Goal: Information Seeking & Learning: Find specific fact

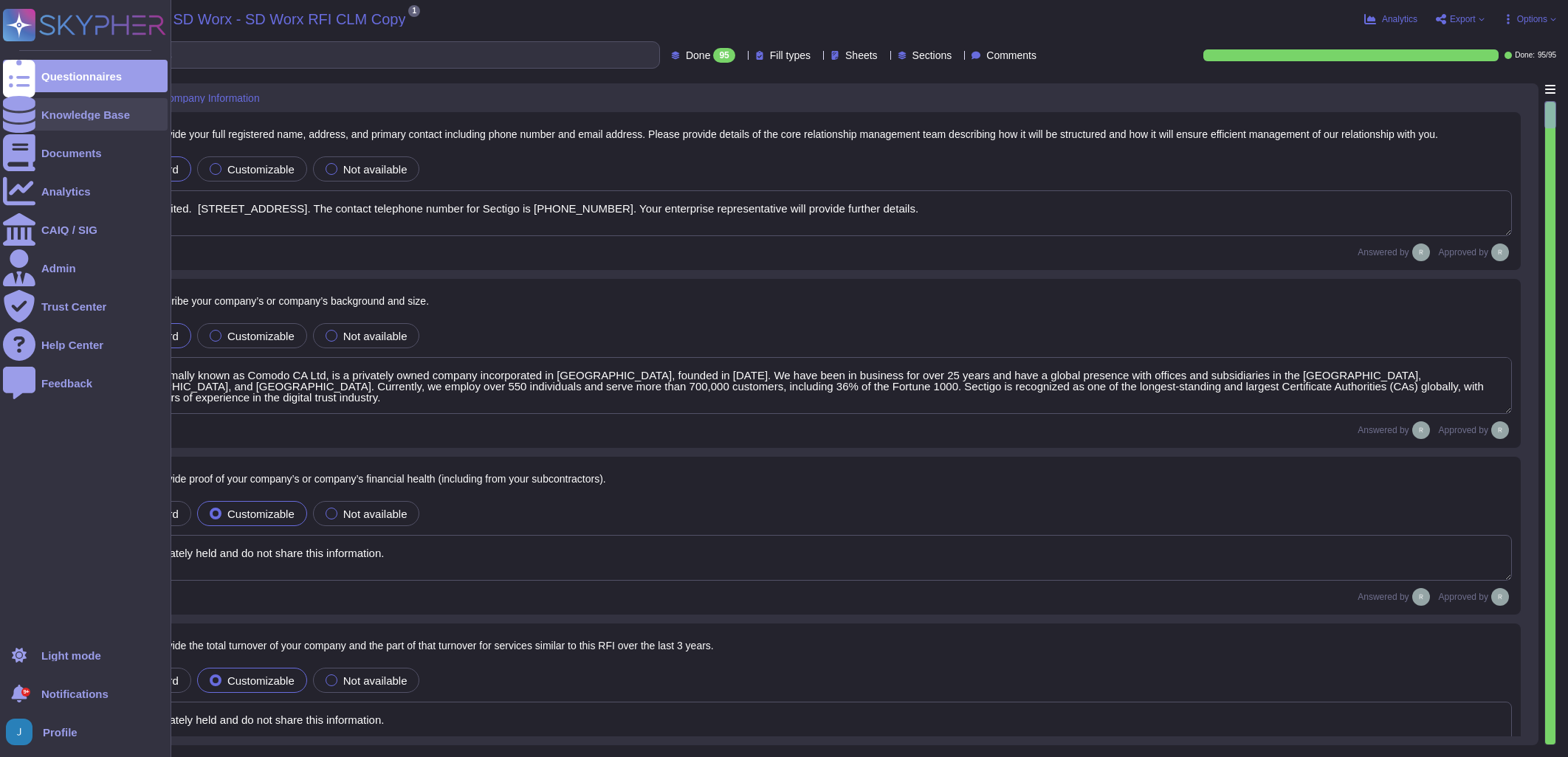
type textarea "Sectigo Limited. [STREET_ADDRESS]. The contact telephone number for Sectigo is …"
type textarea "Sectigo, formally known as Comodo CA Ltd, is a privately owned company incorpor…"
type textarea "We are privately held and do not share this information."
type textarea "Sectigo has recently acquired the assets of Entrust Corporation's publicly trus…"
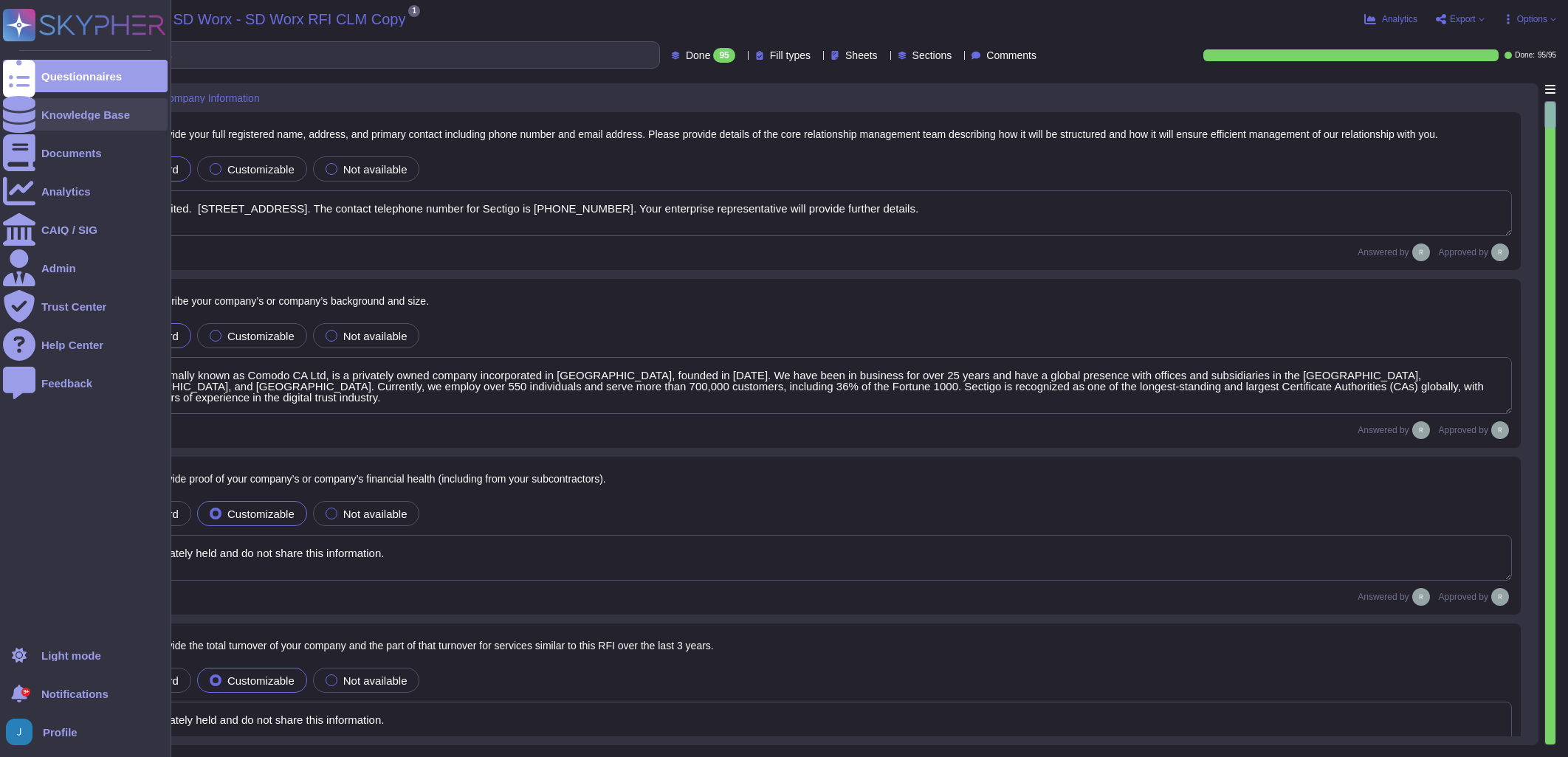
type textarea "Our SCM is a SaaS offering. It can be accessed through internet Via popular bro…"
click at [62, 109] on div "Knowledge Base" at bounding box center [85, 114] width 89 height 11
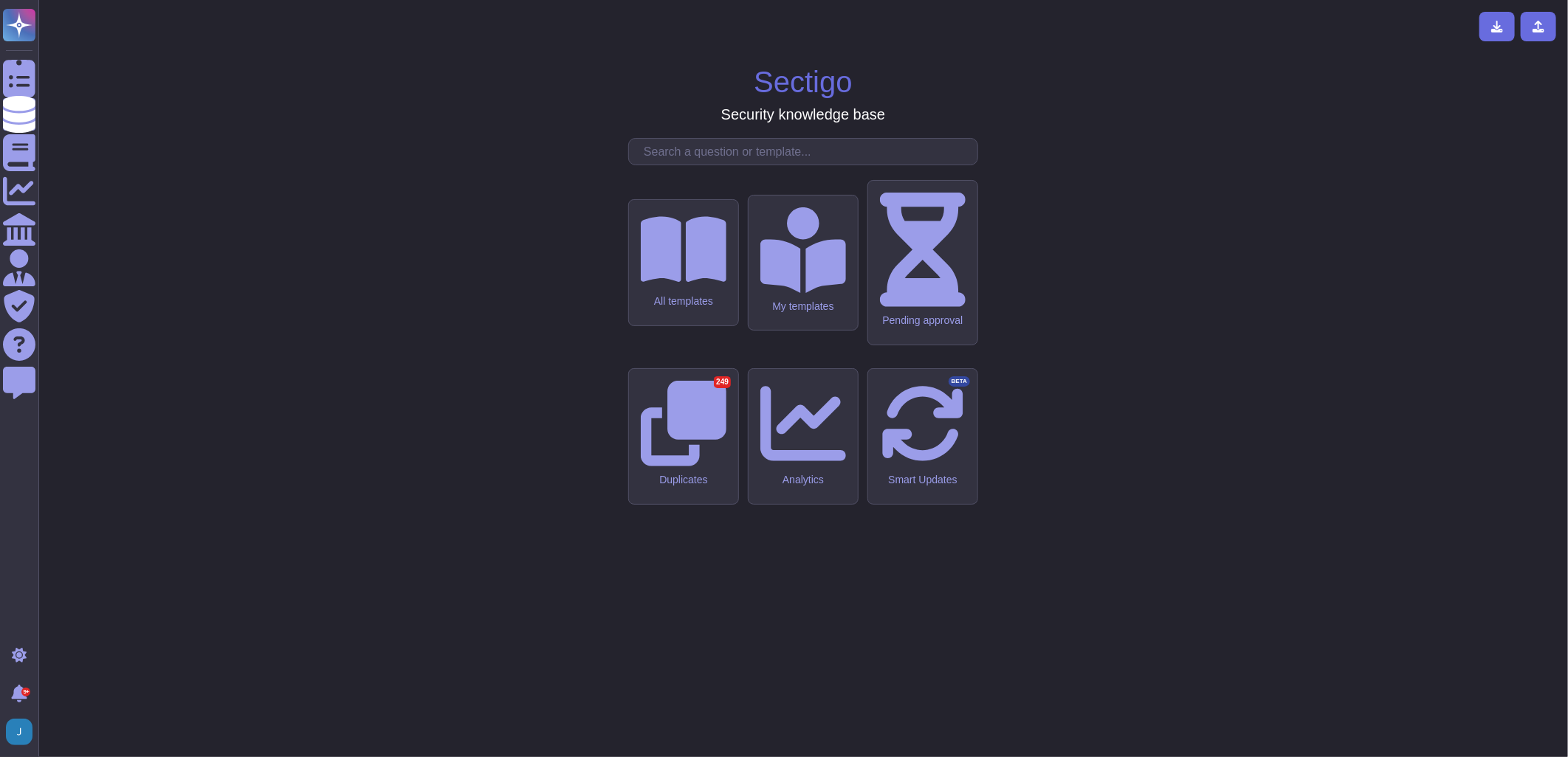
click at [794, 165] on input "text" at bounding box center [806, 152] width 341 height 26
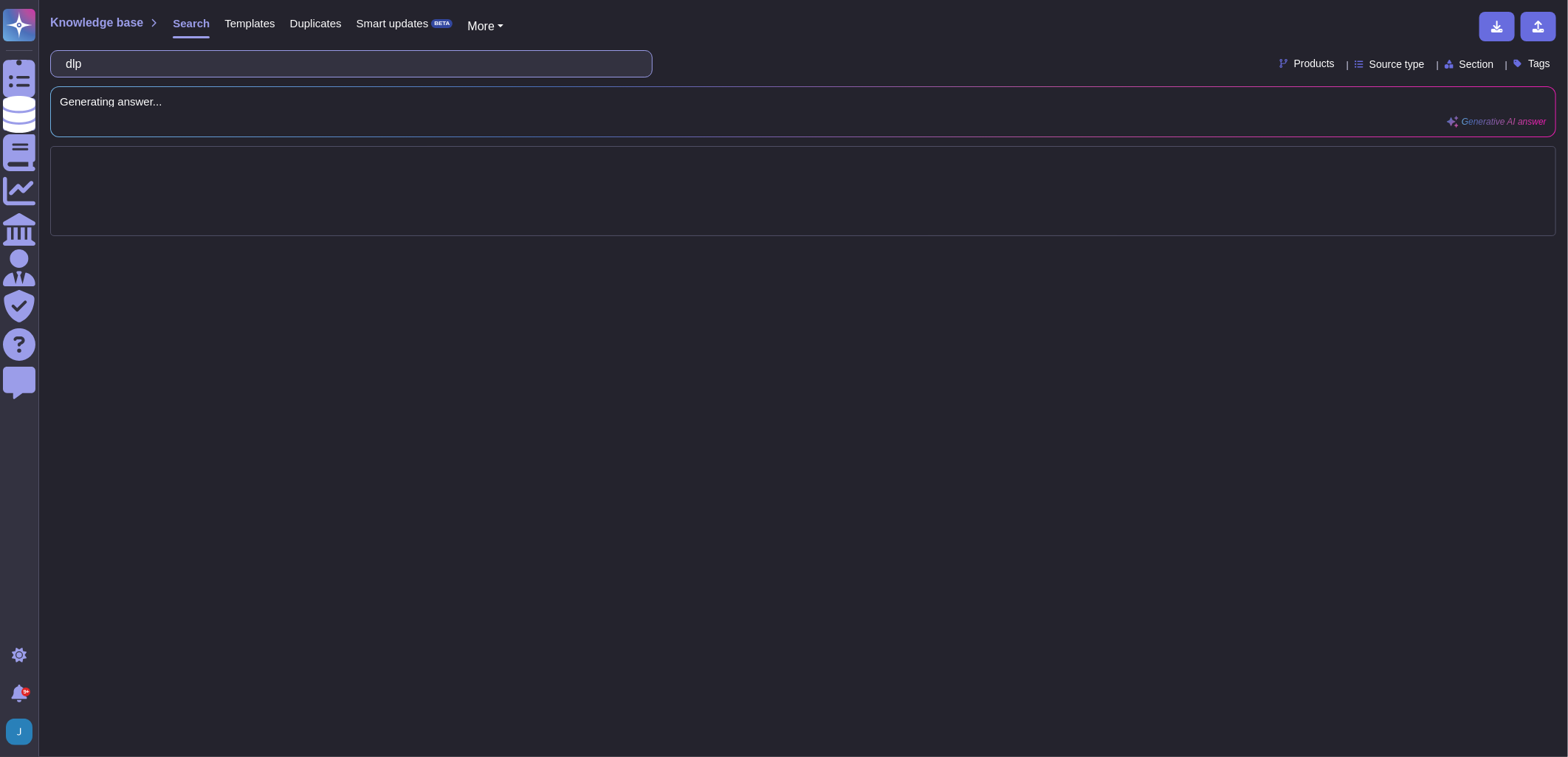
type input "dlp"
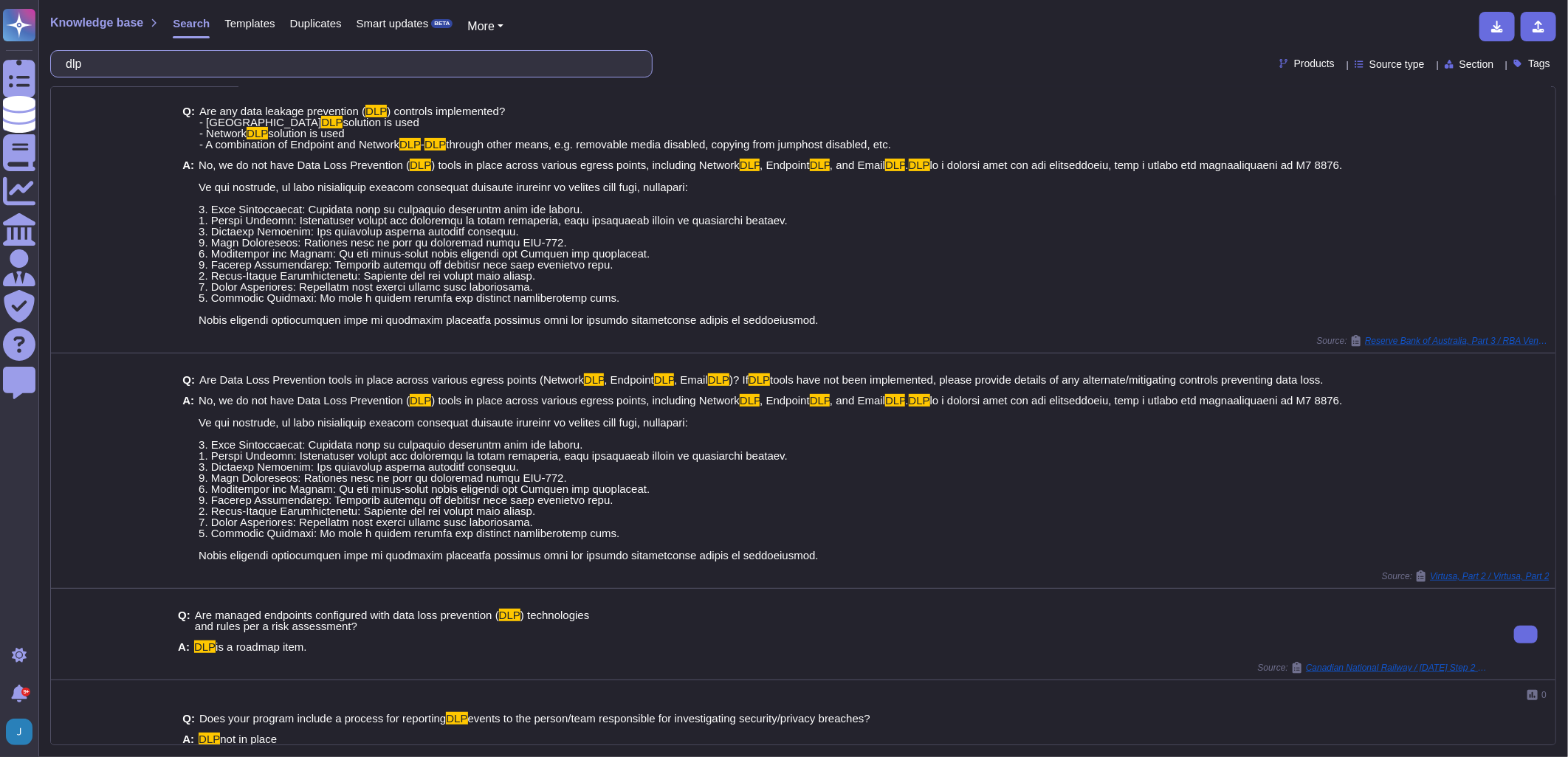
scroll to position [308, 0]
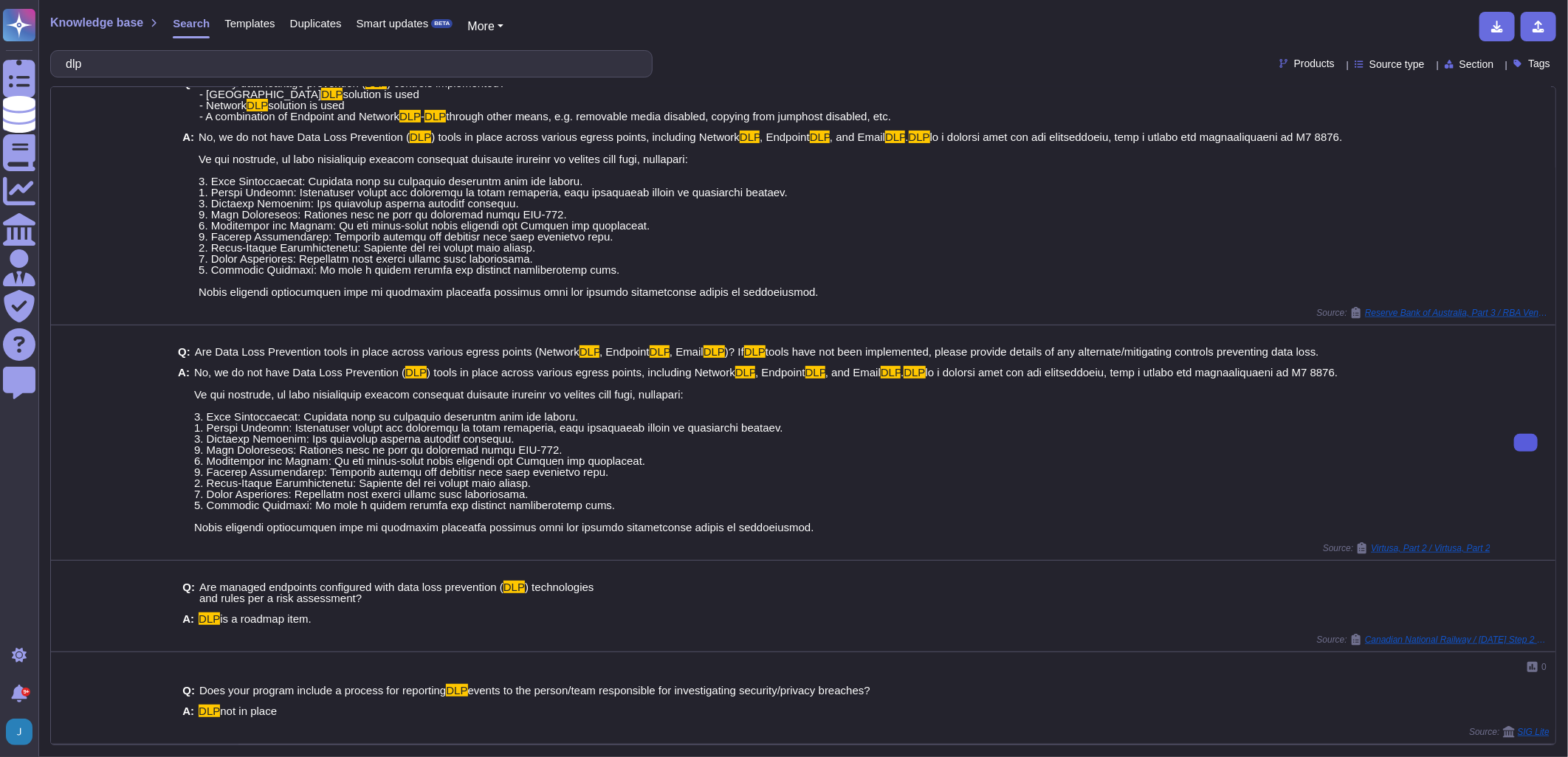
click at [1519, 436] on button at bounding box center [1525, 443] width 24 height 17
